Goal: Check status: Check status

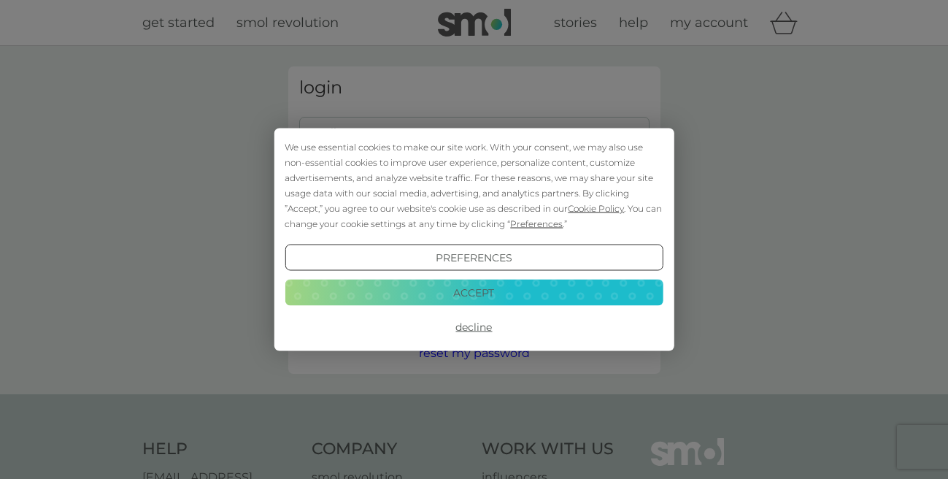
click at [476, 327] on button "Decline" at bounding box center [474, 327] width 378 height 26
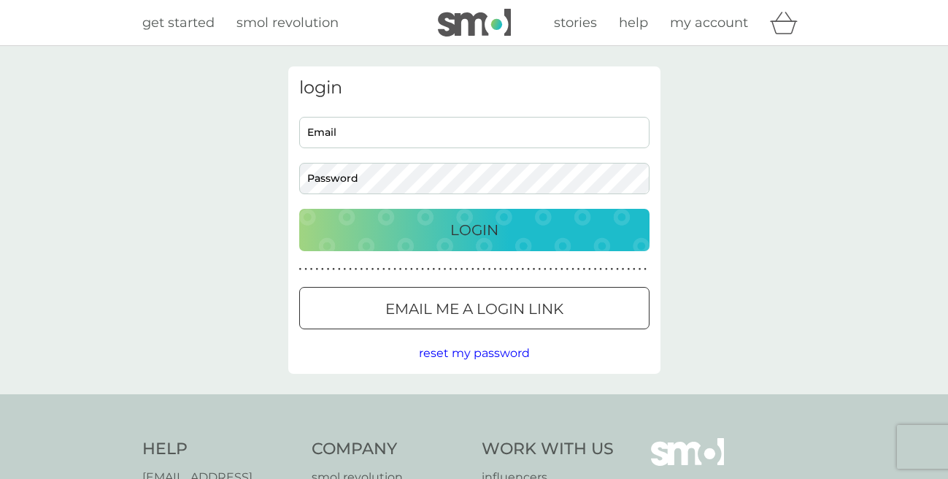
click at [375, 128] on input "Email" at bounding box center [474, 132] width 350 height 31
type input "amyhoffbrand@outlook.com"
click at [457, 318] on p "Email me a login link" at bounding box center [474, 308] width 178 height 23
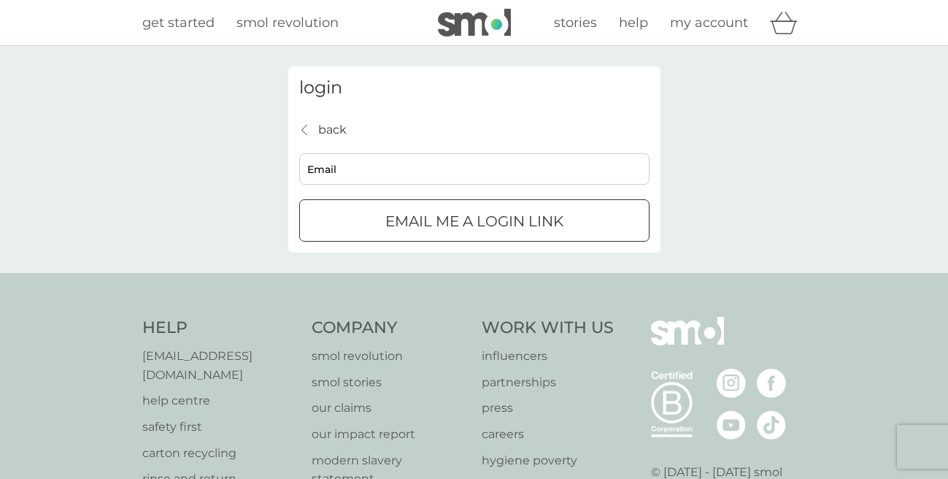
click at [399, 174] on input "Email" at bounding box center [474, 168] width 350 height 31
type input "amyhoffbrand@outlook.com"
click at [436, 216] on p "Email me a login link" at bounding box center [474, 220] width 178 height 23
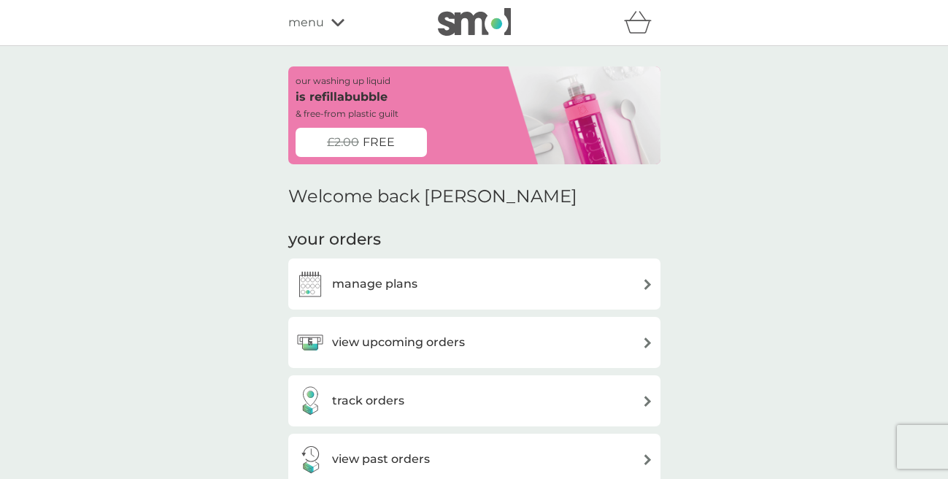
click at [491, 339] on div "view upcoming orders" at bounding box center [475, 342] width 358 height 29
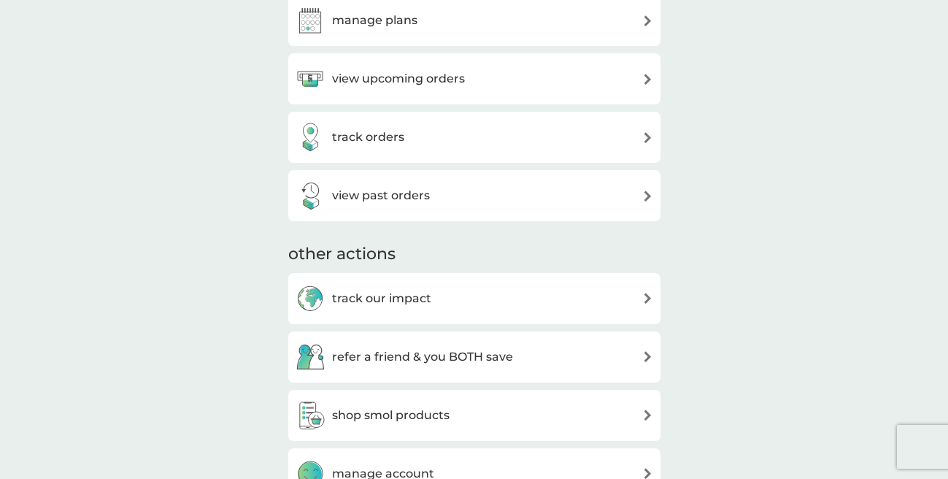
scroll to position [182, 0]
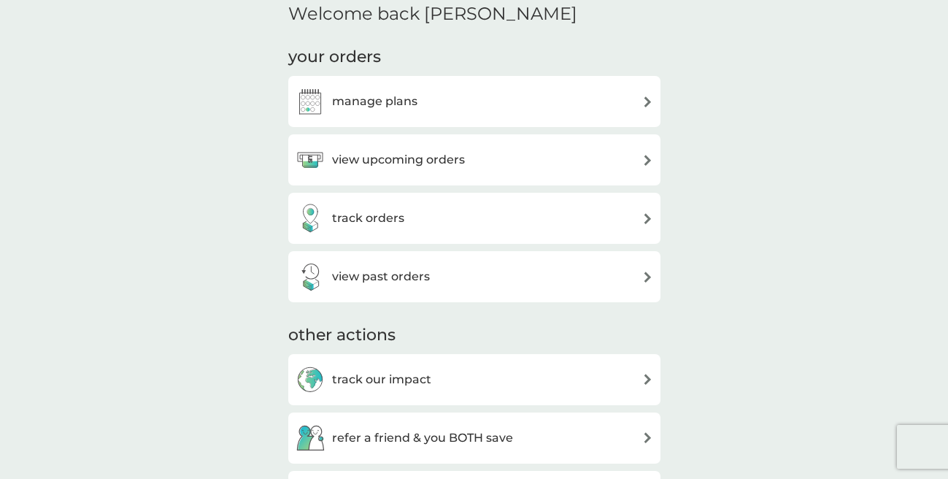
click at [396, 231] on div "track orders" at bounding box center [350, 218] width 109 height 29
